Goal: Information Seeking & Learning: Learn about a topic

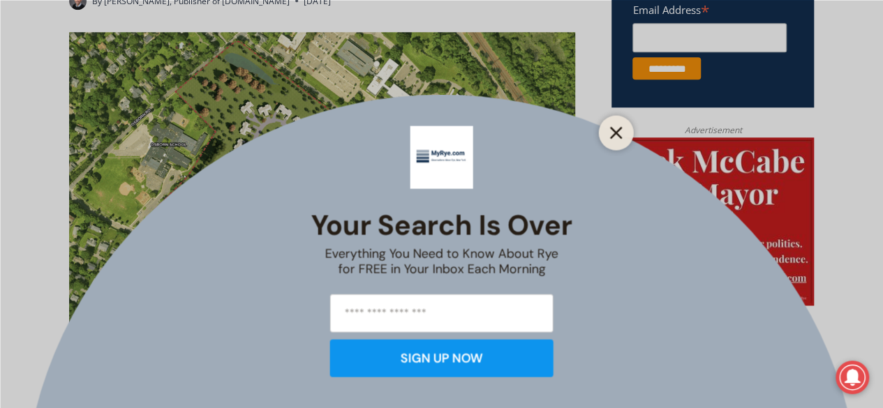
click at [616, 134] on line "Close" at bounding box center [616, 133] width 10 height 10
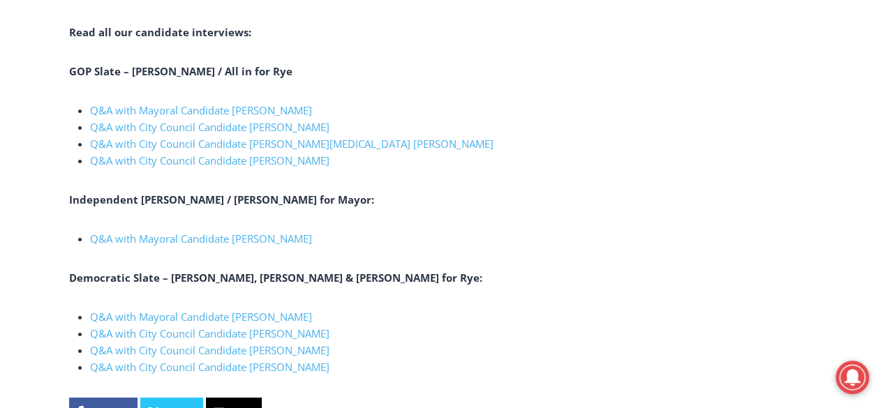
scroll to position [2555, 0]
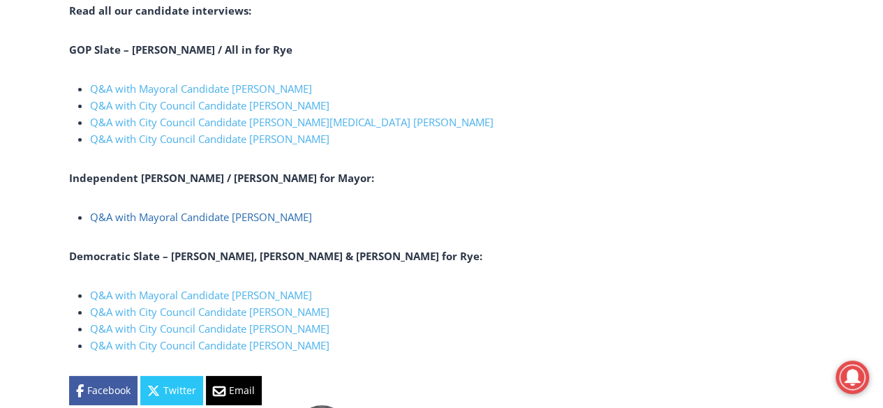
click at [215, 210] on link "Q&A with Mayoral Candidate [PERSON_NAME]" at bounding box center [201, 217] width 222 height 14
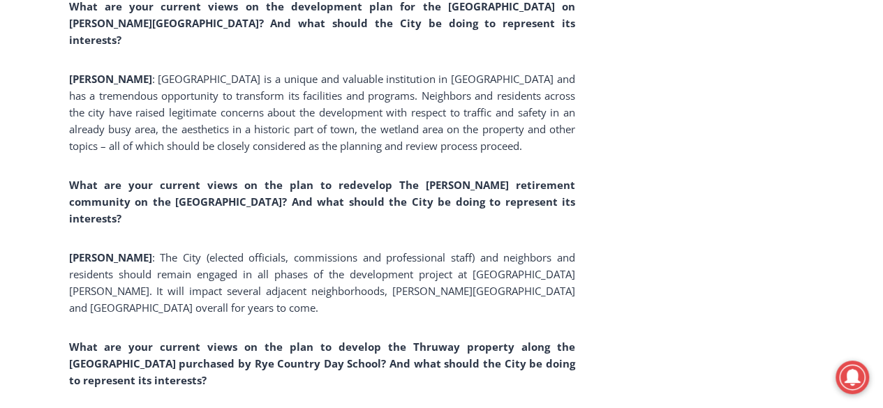
scroll to position [5000, 0]
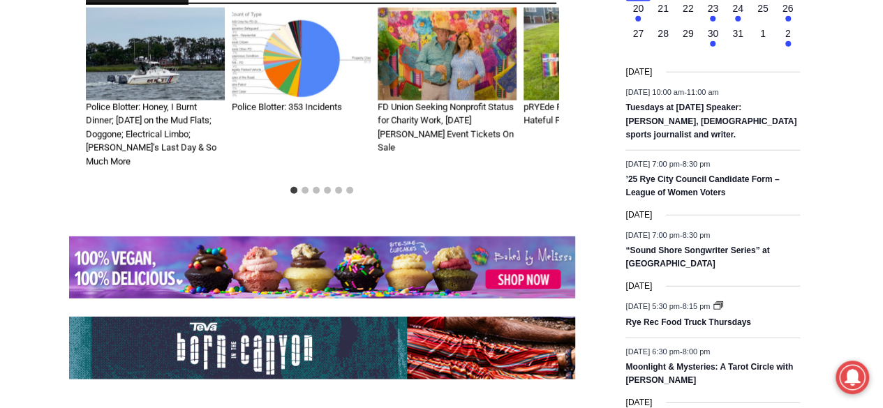
scroll to position [1815, 0]
